Goal: Navigation & Orientation: Find specific page/section

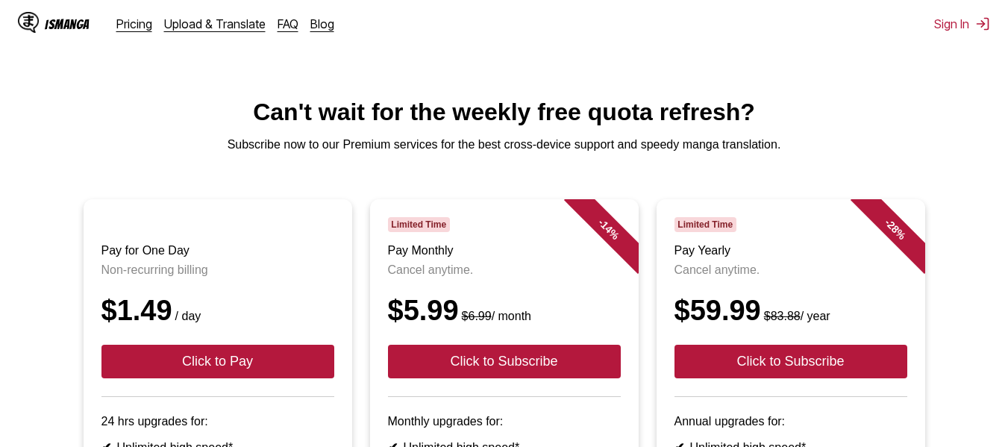
click at [76, 29] on div "IsManga" at bounding box center [67, 24] width 45 height 14
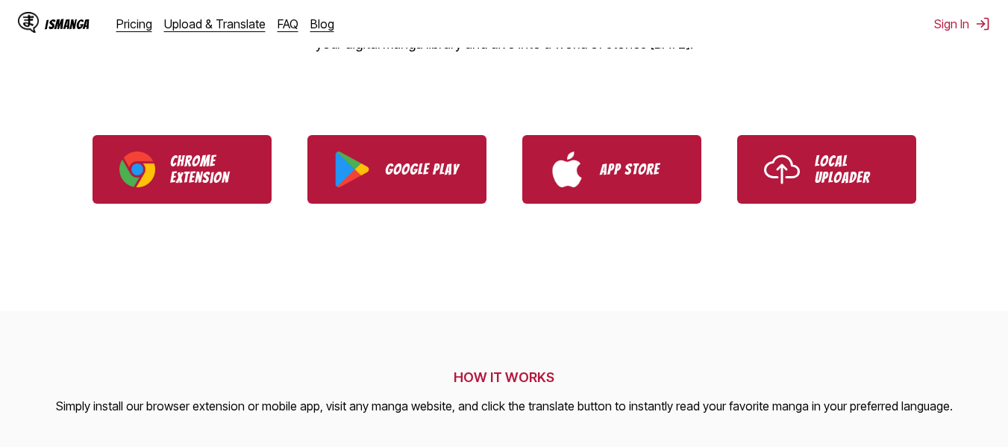
scroll to position [317, 0]
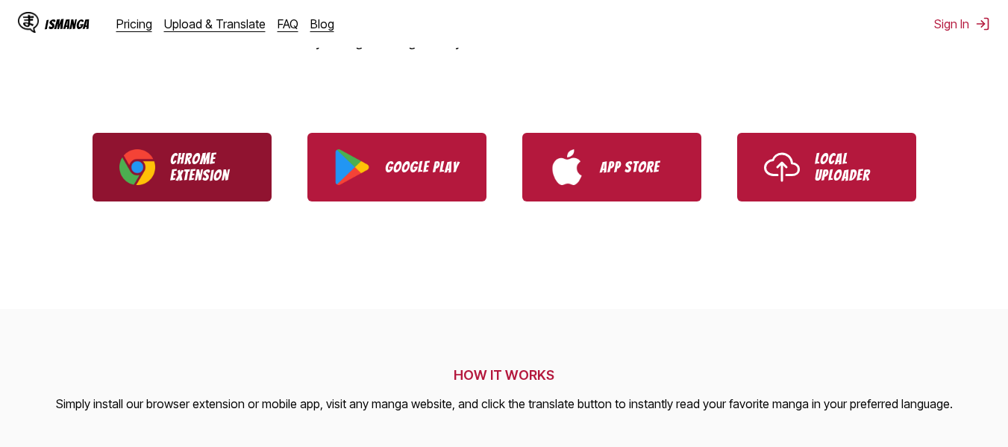
click at [236, 148] on link "Chrome Extension" at bounding box center [182, 167] width 179 height 69
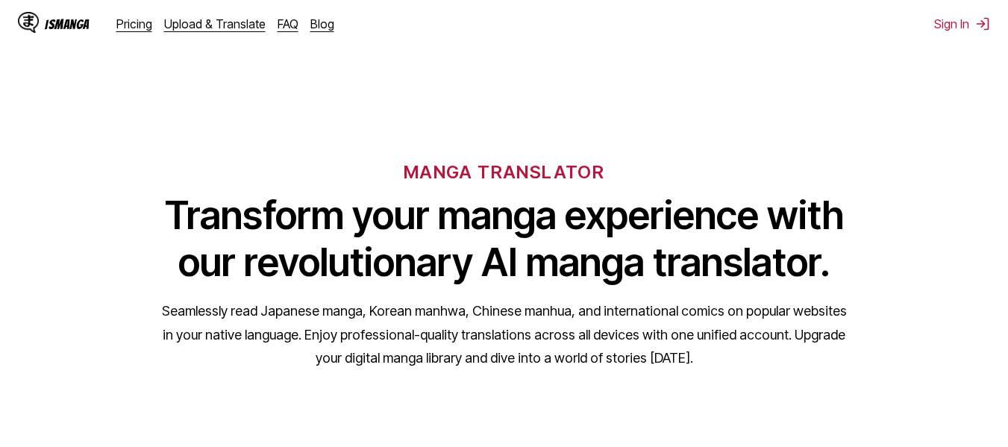
scroll to position [317, 0]
